Goal: Information Seeking & Learning: Learn about a topic

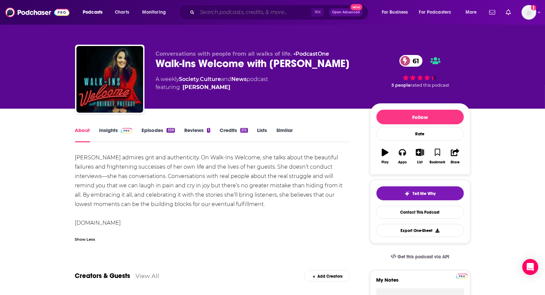
click at [211, 15] on input "Search podcasts, credits, & more..." at bounding box center [254, 12] width 114 height 11
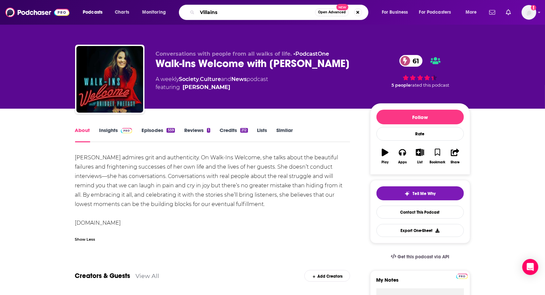
type input "Villains"
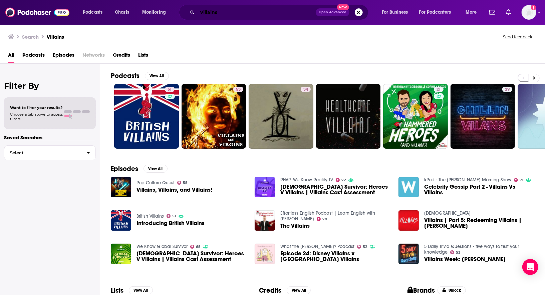
click at [237, 12] on input "Villains" at bounding box center [256, 12] width 118 height 11
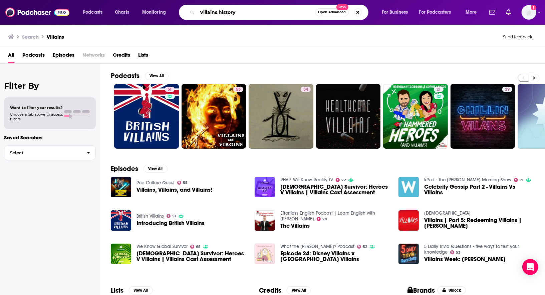
type input "Villains history"
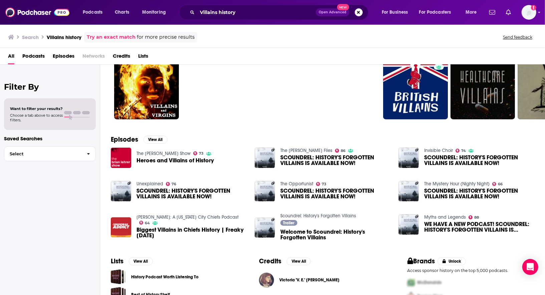
scroll to position [31, 0]
click at [182, 159] on span "Heroes and Villains of History" at bounding box center [174, 160] width 77 height 6
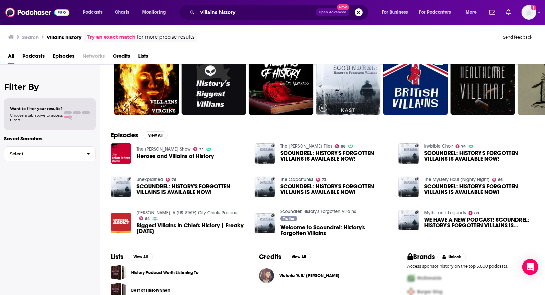
scroll to position [61, 0]
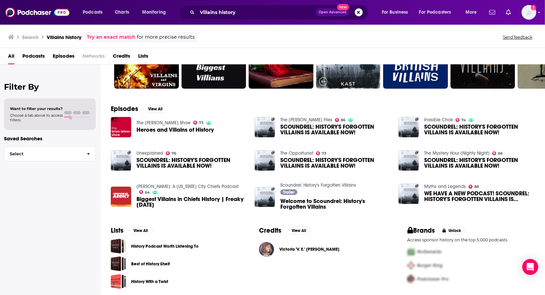
click at [311, 202] on span "Welcome to Scoundrel: History's Forgotten Villains" at bounding box center [335, 203] width 110 height 11
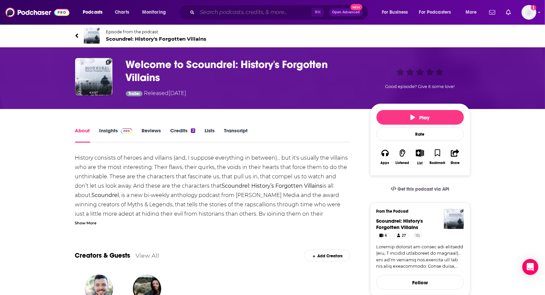
click at [227, 12] on input "Search podcasts, credits, & more..." at bounding box center [254, 12] width 114 height 11
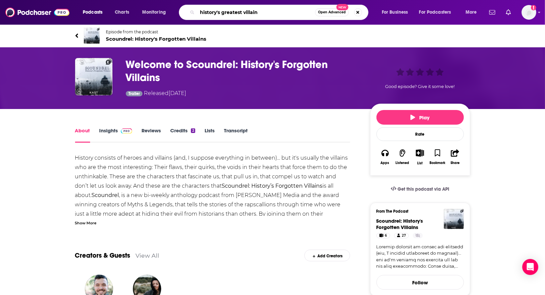
type input "history's greatest villains"
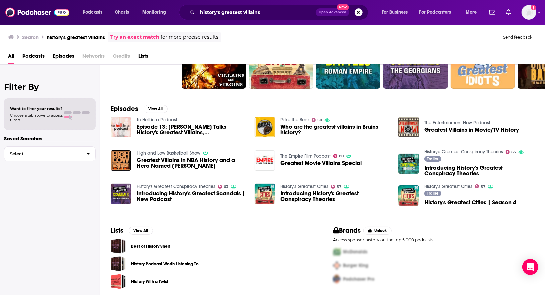
scroll to position [61, 0]
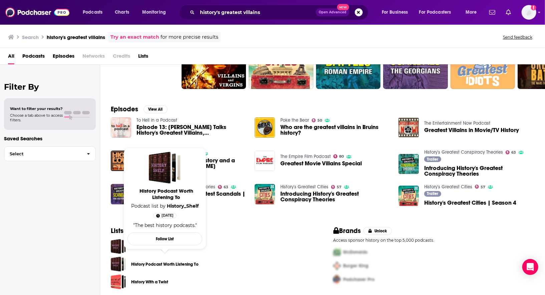
click at [176, 264] on link "History Podcast Worth Listening To" at bounding box center [164, 264] width 67 height 7
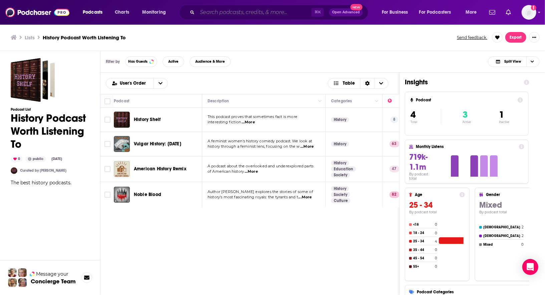
click at [200, 13] on input "Search podcasts, credits, & more..." at bounding box center [254, 12] width 114 height 11
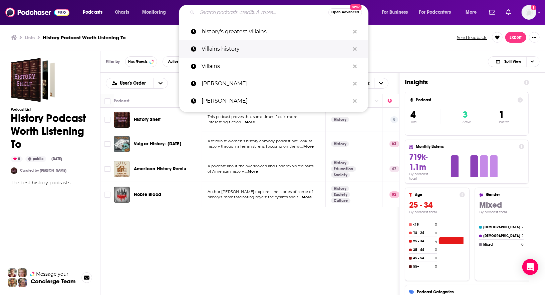
click at [230, 47] on p "Villains history" at bounding box center [275, 48] width 148 height 17
type input "Villains history"
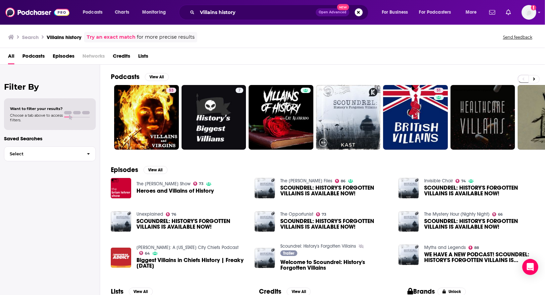
scroll to position [54, 0]
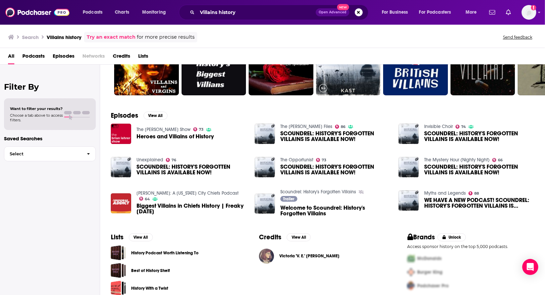
click at [450, 200] on span "WE HAVE A NEW PODCAST! SCOUNDREL: HISTORY'S FORGOTTEN VILLAINS IS AVAILABLE NOW!" at bounding box center [479, 202] width 110 height 11
